Goal: Task Accomplishment & Management: Complete application form

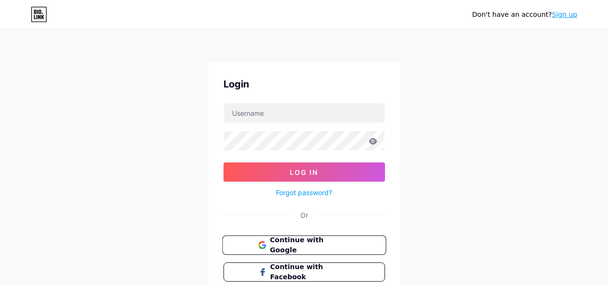
scroll to position [68, 0]
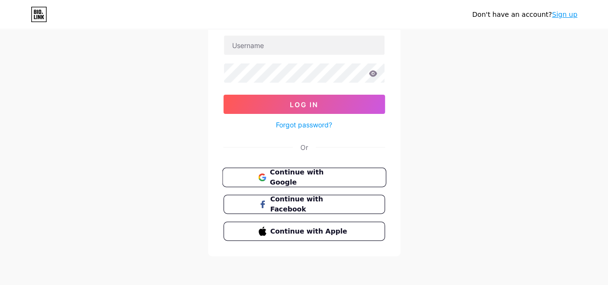
click at [309, 177] on span "Continue with Google" at bounding box center [310, 177] width 80 height 21
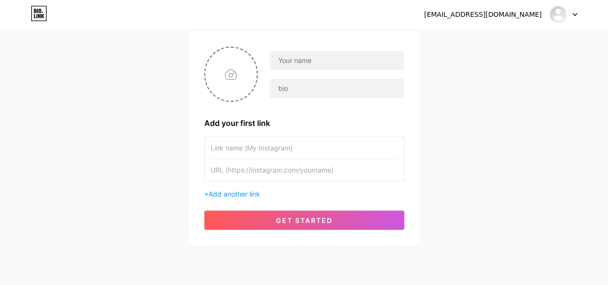
scroll to position [80, 0]
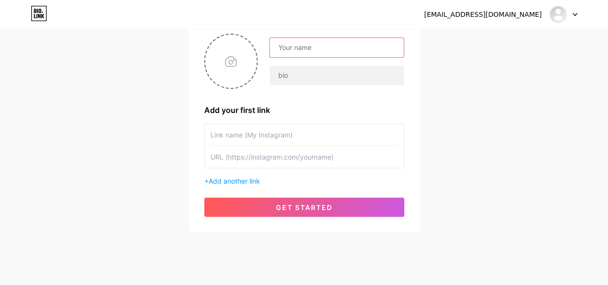
click at [312, 50] on input "text" at bounding box center [337, 47] width 134 height 19
paste input "IAHWriter"
type input "IAHWriter"
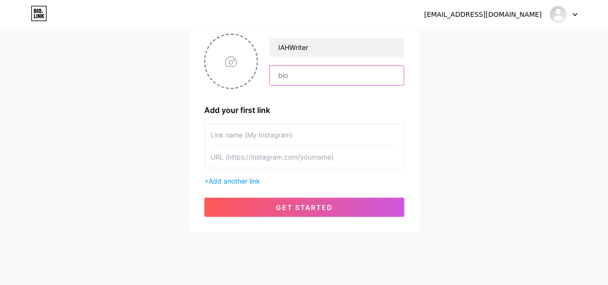
click at [308, 83] on input "text" at bounding box center [337, 75] width 134 height 19
paste input "Assignment Help Canada offers expert academic assistance for [DEMOGRAPHIC_DATA]…"
type input "Assignment Help Canada offers expert academic assistance for [DEMOGRAPHIC_DATA]…"
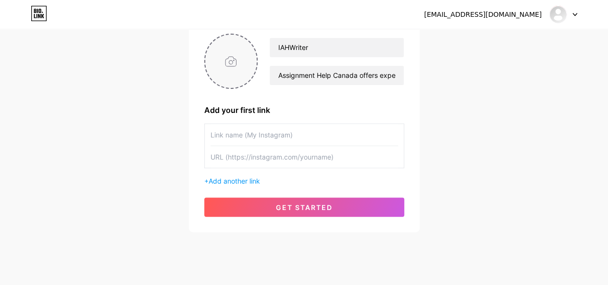
click at [234, 56] on input "file" at bounding box center [231, 61] width 52 height 53
type input "C:\fakepath\IAH Writer.png"
click at [255, 138] on input "text" at bounding box center [303, 135] width 187 height 22
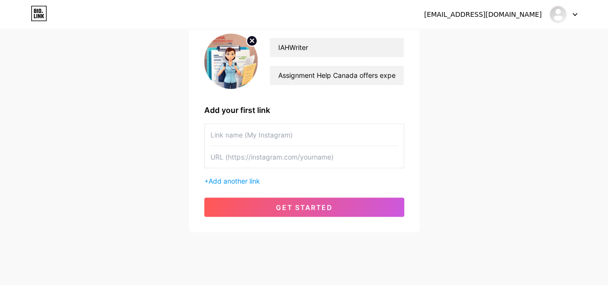
paste input "assignment help"
drag, startPoint x: 214, startPoint y: 131, endPoint x: 205, endPoint y: 130, distance: 9.2
click at [205, 130] on div "assignment help" at bounding box center [304, 146] width 200 height 45
click at [253, 134] on input "Assignment help" at bounding box center [303, 135] width 187 height 22
type input "Assignment Help"
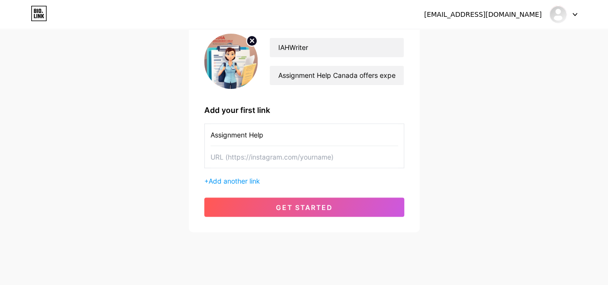
click at [249, 159] on input "text" at bounding box center [303, 157] width 187 height 22
paste input "[URL][DOMAIN_NAME]"
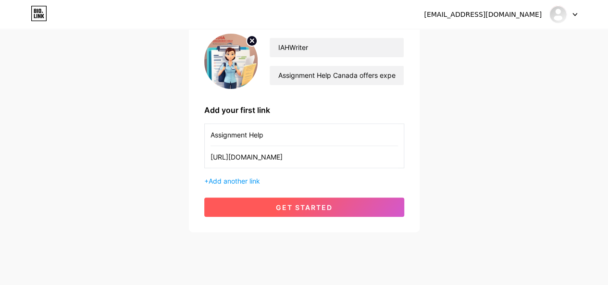
type input "[URL][DOMAIN_NAME]"
click at [300, 207] on span "get started" at bounding box center [304, 207] width 57 height 8
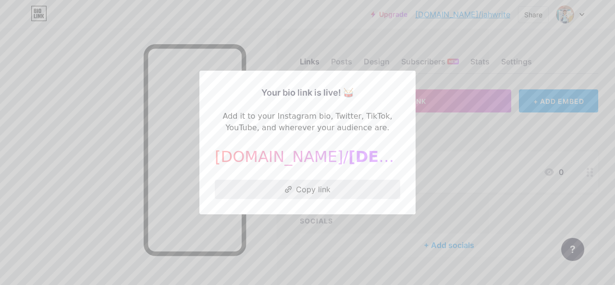
click at [308, 195] on button "Copy link" at bounding box center [307, 189] width 185 height 19
click at [450, 152] on div at bounding box center [307, 142] width 615 height 285
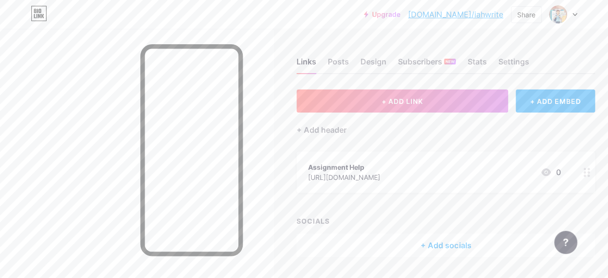
scroll to position [26, 0]
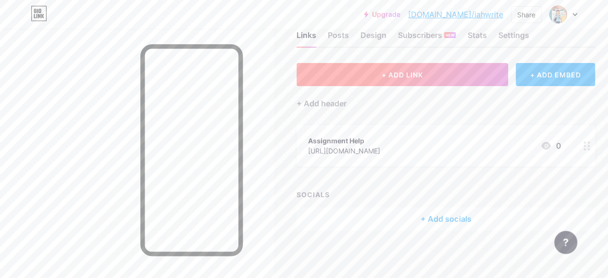
click at [412, 74] on span "+ ADD LINK" at bounding box center [402, 75] width 41 height 8
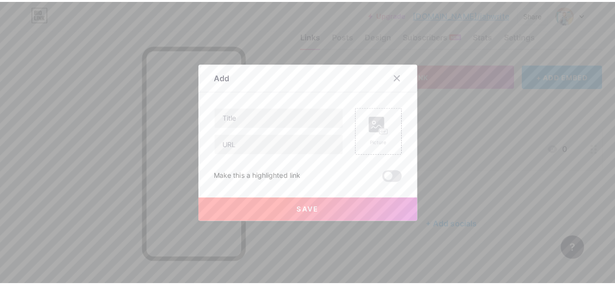
scroll to position [19, 0]
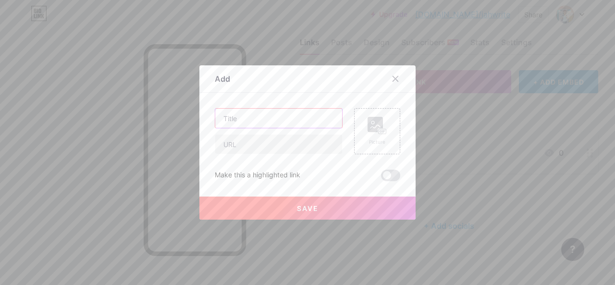
click at [242, 118] on input "text" at bounding box center [278, 118] width 127 height 19
paste input "omework help"
type input "Homework help"
click at [248, 149] on input "text" at bounding box center [278, 144] width 127 height 19
paste input "[URL][DOMAIN_NAME]"
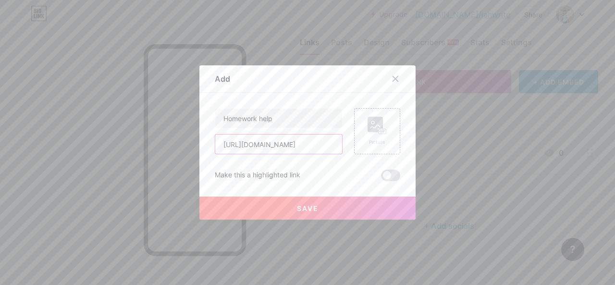
scroll to position [0, 88]
type input "[URL][DOMAIN_NAME]"
click at [314, 209] on button "Save" at bounding box center [307, 208] width 216 height 23
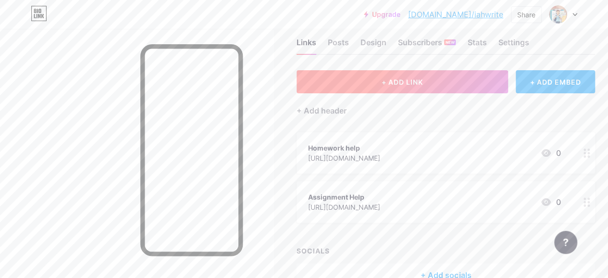
click at [410, 84] on span "+ ADD LINK" at bounding box center [402, 82] width 41 height 8
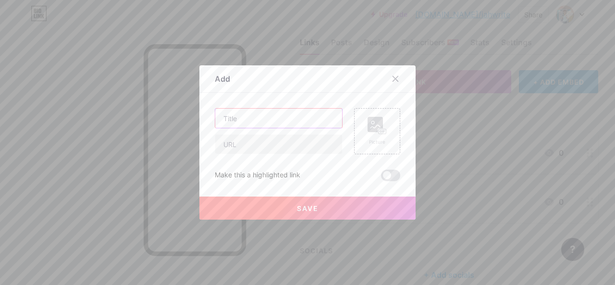
click at [257, 120] on input "text" at bounding box center [278, 118] width 127 height 19
paste input "ssignment maker"
click at [219, 119] on input "ssignment maker" at bounding box center [278, 118] width 127 height 19
type input "Assignment maker"
click at [243, 142] on input "text" at bounding box center [278, 144] width 127 height 19
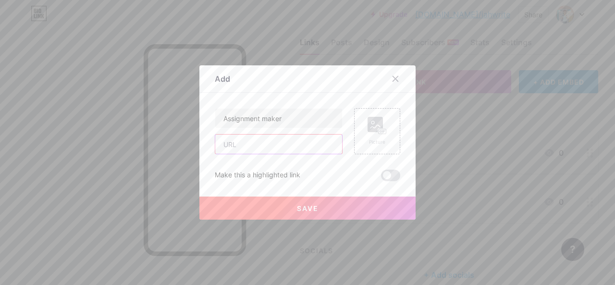
paste input "[URL][DOMAIN_NAME]"
type input "[URL][DOMAIN_NAME]"
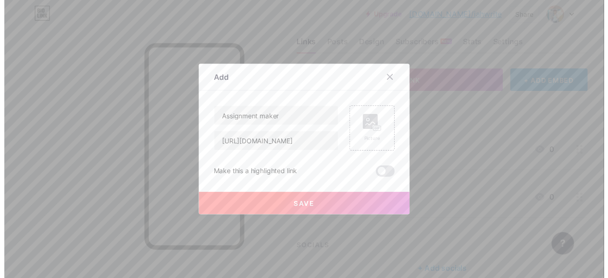
scroll to position [0, 0]
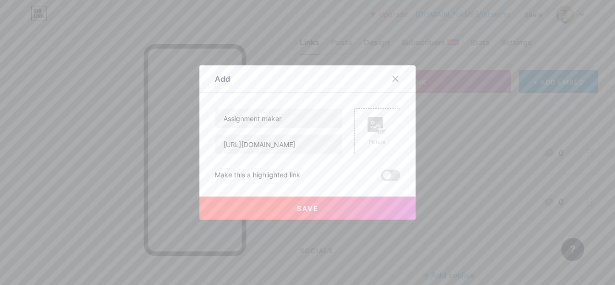
click at [320, 205] on button "Save" at bounding box center [307, 208] width 216 height 23
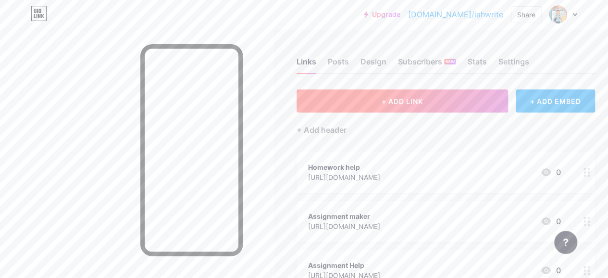
click at [436, 104] on button "+ ADD LINK" at bounding box center [402, 100] width 211 height 23
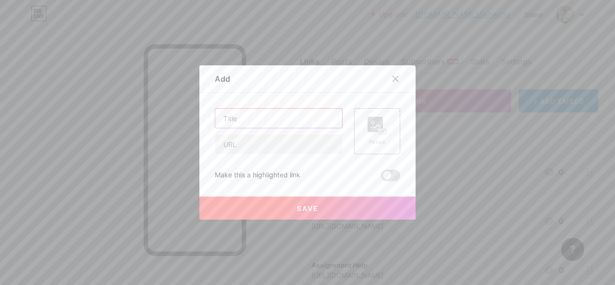
click at [275, 119] on input "text" at bounding box center [278, 118] width 127 height 19
paste input "ssignment helper"
type input "Assignment helper"
click at [260, 149] on input "text" at bounding box center [278, 144] width 127 height 19
paste input "[URL][DOMAIN_NAME]"
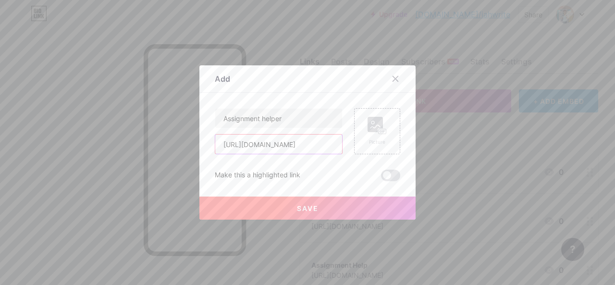
scroll to position [0, 98]
type input "[URL][DOMAIN_NAME]"
click at [340, 206] on button "Save" at bounding box center [307, 208] width 216 height 23
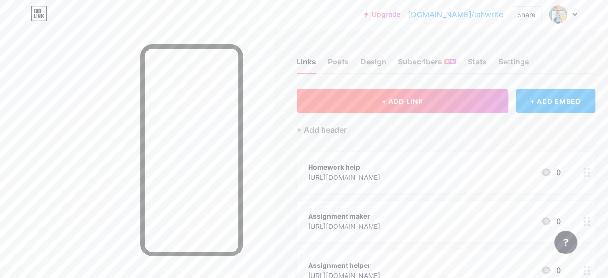
click at [419, 103] on span "+ ADD LINK" at bounding box center [402, 101] width 41 height 8
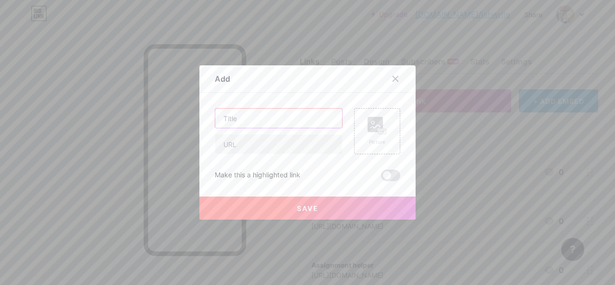
click at [235, 114] on input "text" at bounding box center [278, 118] width 127 height 19
paste input "o my assignment help"
type input "Do my assignment help"
click at [250, 148] on input "text" at bounding box center [278, 144] width 127 height 19
click at [257, 145] on input "text" at bounding box center [278, 144] width 127 height 19
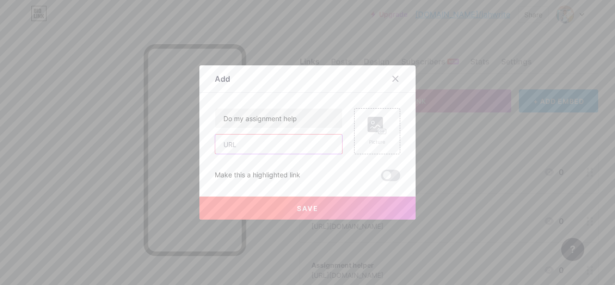
paste input "[URL][DOMAIN_NAME]"
type input "[URL][DOMAIN_NAME]"
click at [291, 212] on button "Save" at bounding box center [307, 208] width 216 height 23
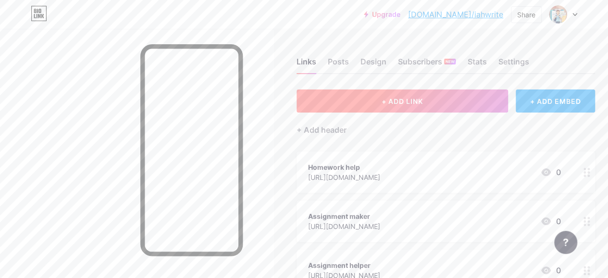
click at [415, 99] on span "+ ADD LINK" at bounding box center [402, 101] width 41 height 8
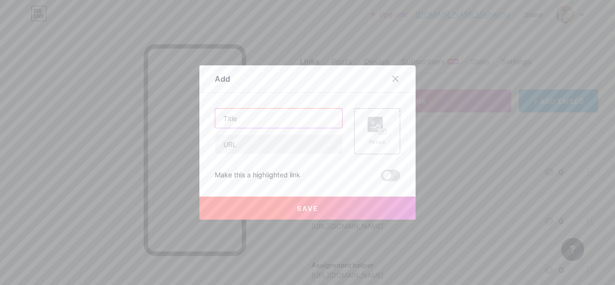
click at [274, 118] on input "text" at bounding box center [278, 118] width 127 height 19
paste input "ssay writers"
type input "Essay writers"
click at [265, 151] on input "text" at bounding box center [278, 144] width 127 height 19
paste input "[URL][DOMAIN_NAME]"
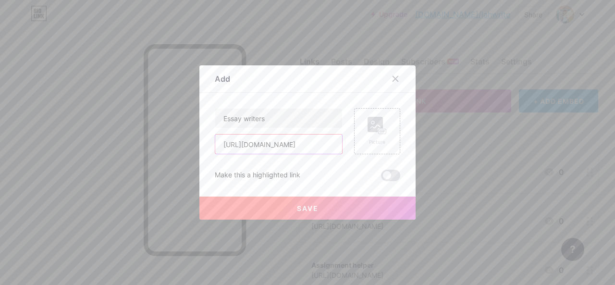
scroll to position [0, 82]
type input "[URL][DOMAIN_NAME]"
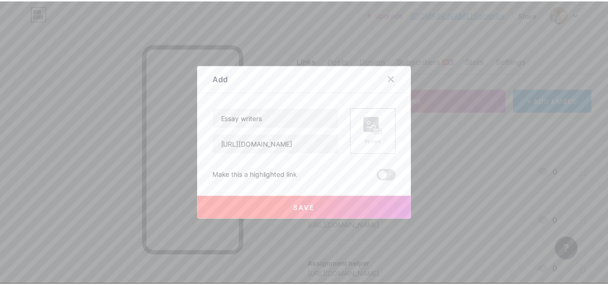
scroll to position [0, 0]
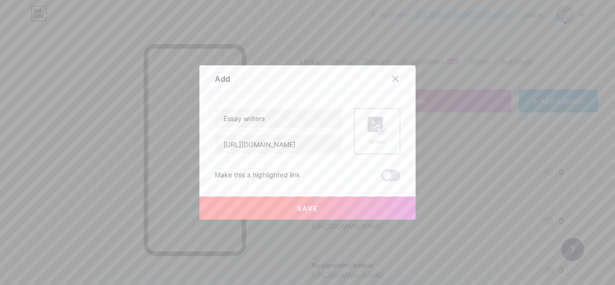
click at [308, 205] on span "Save" at bounding box center [308, 208] width 22 height 8
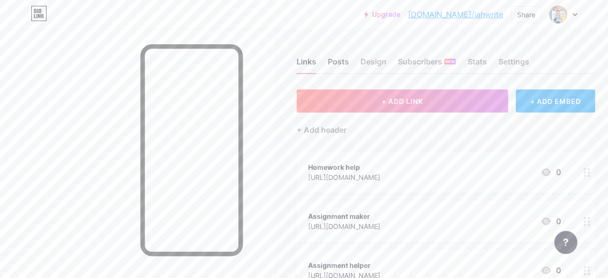
click at [335, 62] on div "Posts" at bounding box center [338, 64] width 21 height 17
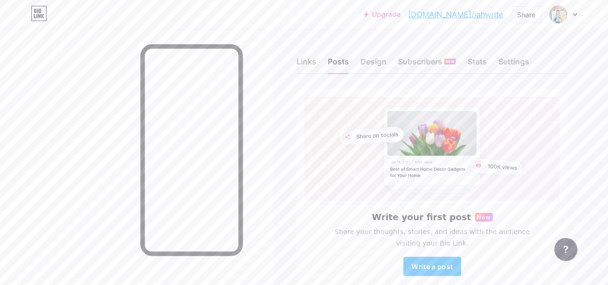
scroll to position [51, 0]
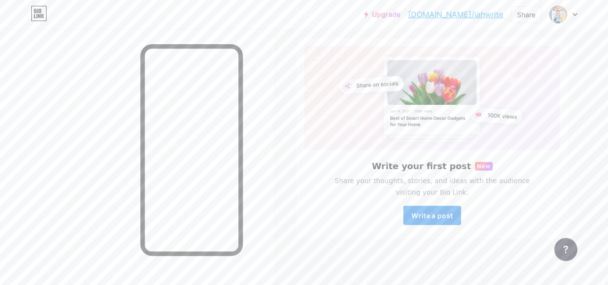
click at [424, 219] on button "Write a post" at bounding box center [432, 215] width 58 height 19
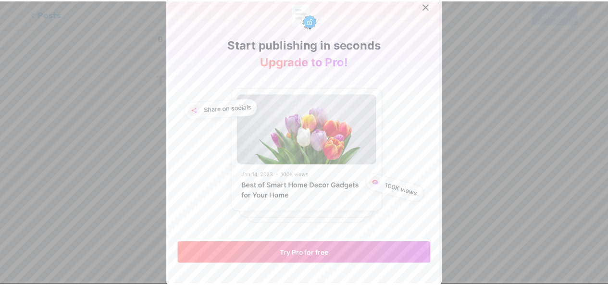
scroll to position [6, 0]
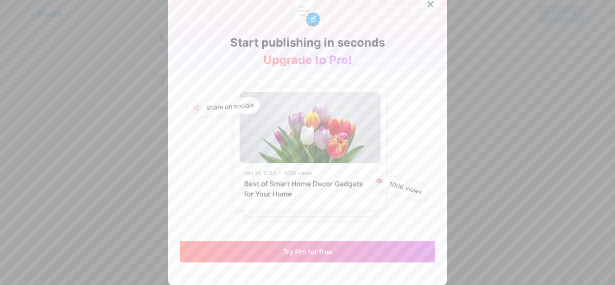
click at [429, 2] on icon at bounding box center [431, 4] width 8 height 8
